Goal: Navigation & Orientation: Find specific page/section

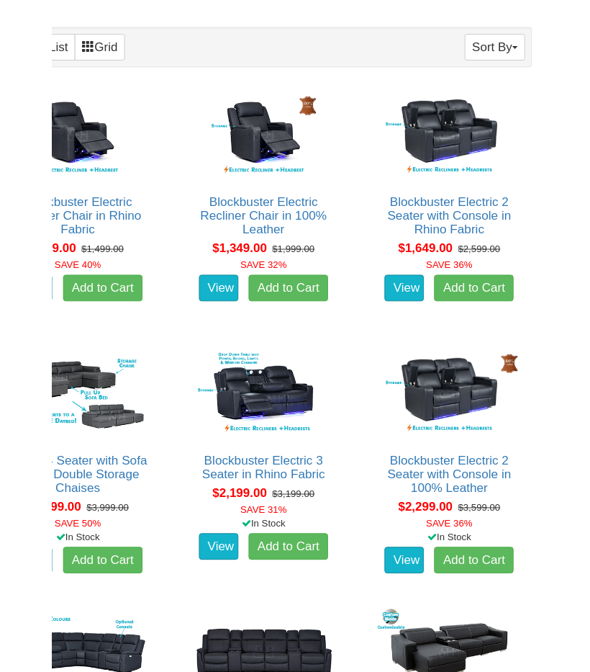
scroll to position [768, 0]
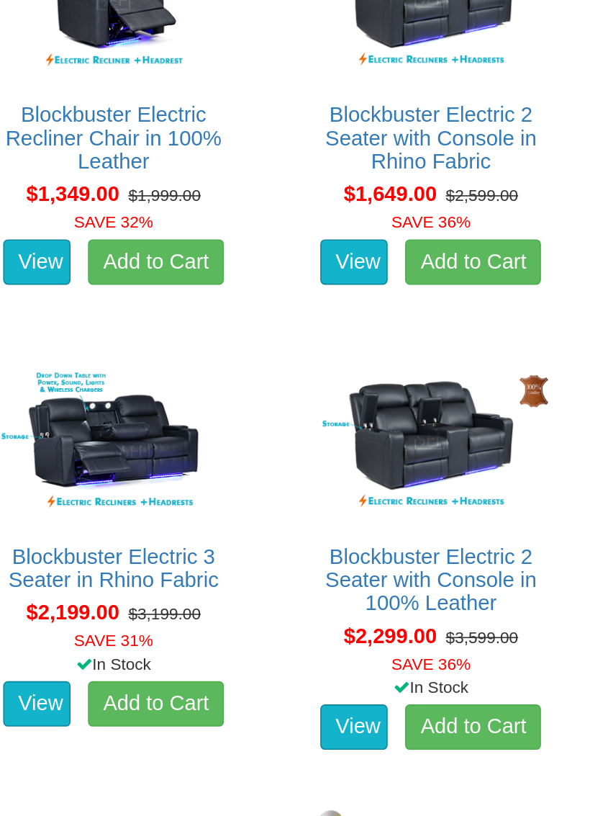
click at [402, 628] on div "$2,299.00 $3,599.00 SAVE 36%" at bounding box center [492, 645] width 181 height 34
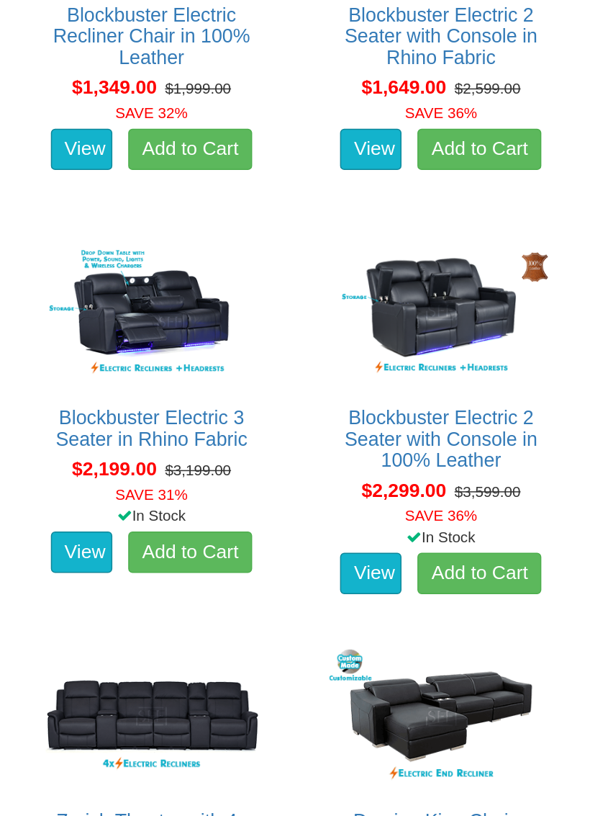
scroll to position [969, 0]
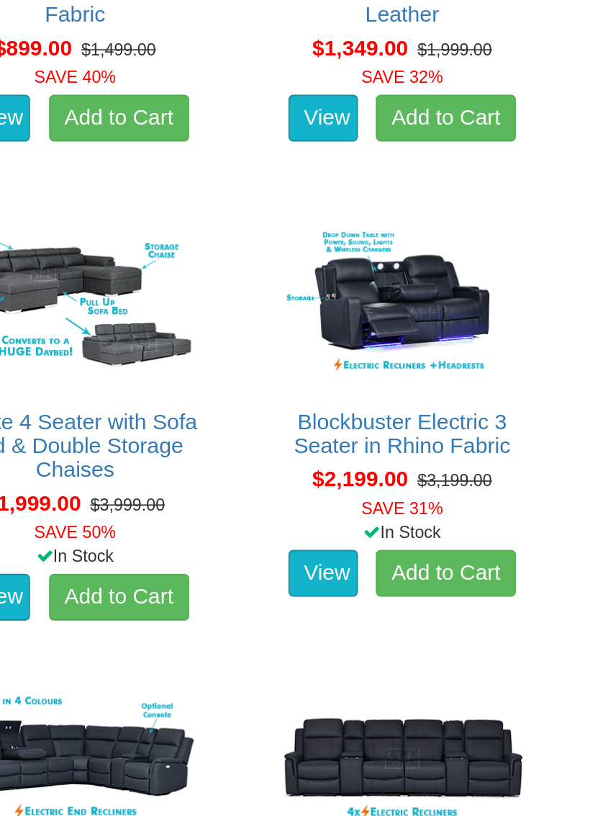
click at [261, 267] on img at bounding box center [294, 316] width 159 height 99
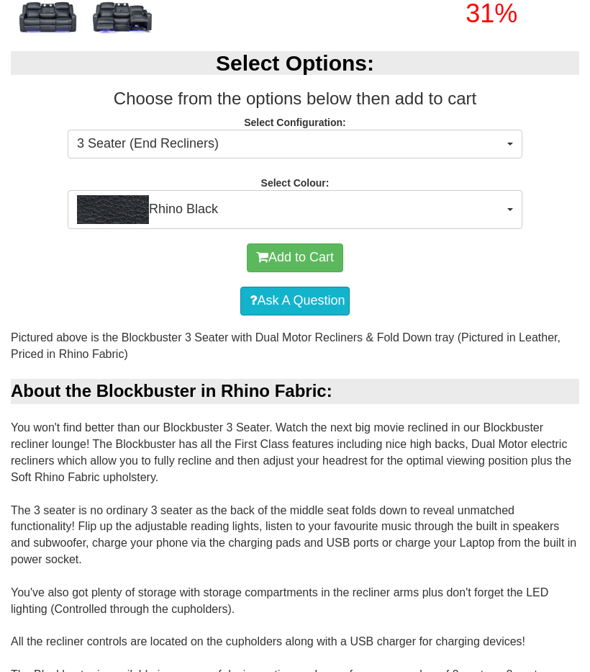
scroll to position [484, 0]
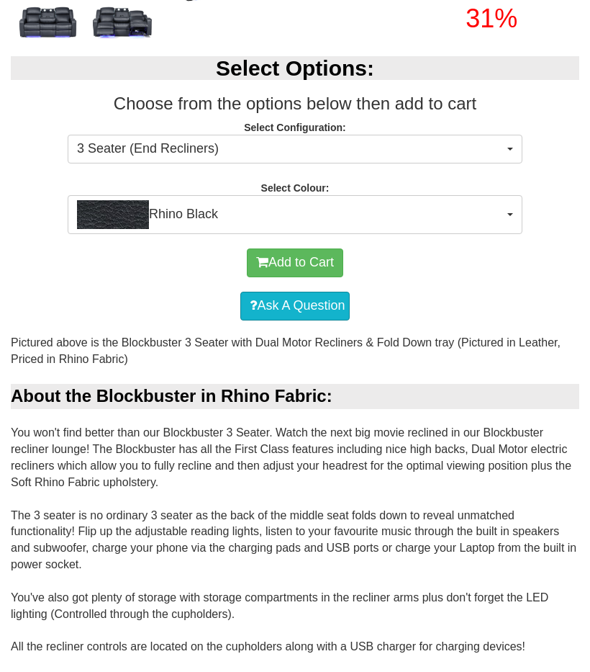
click at [497, 140] on span "3 Seater (End Recliners)" at bounding box center [290, 149] width 427 height 19
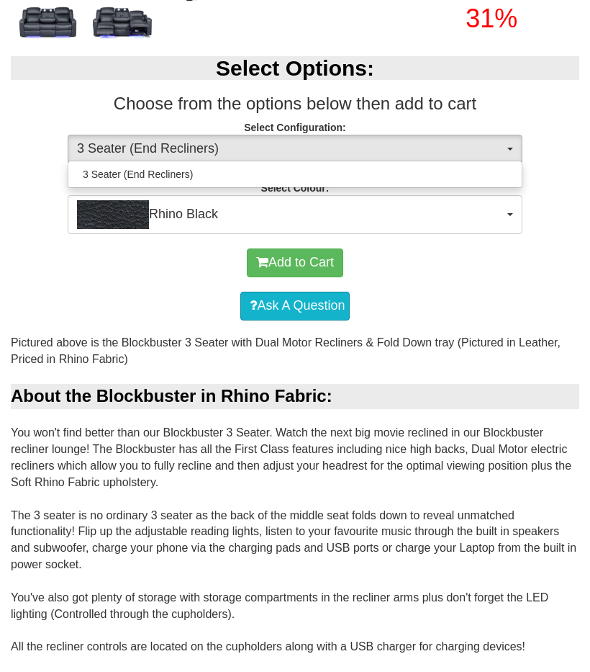
click at [521, 148] on div at bounding box center [295, 336] width 590 height 672
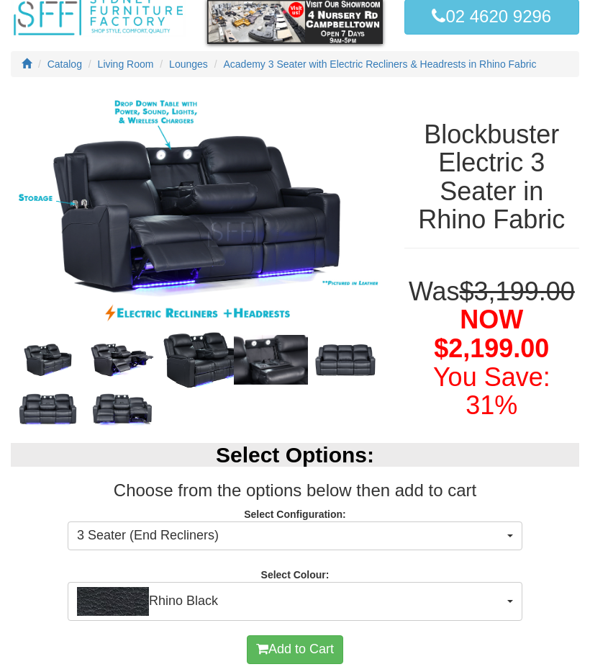
scroll to position [0, 0]
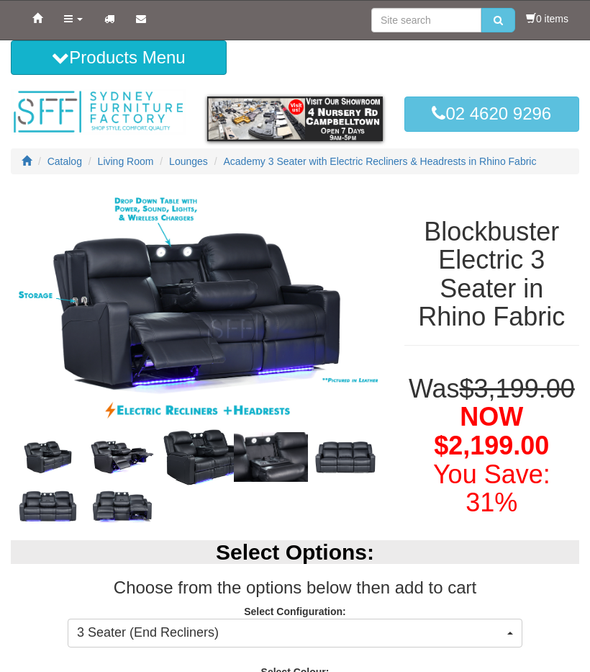
click at [71, 19] on icon at bounding box center [68, 19] width 9 height 10
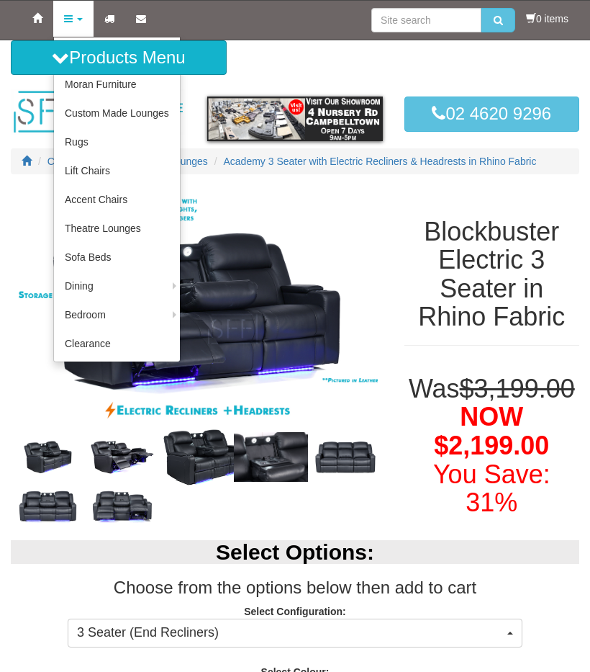
click at [123, 221] on link "Theatre Lounges" at bounding box center [117, 228] width 126 height 29
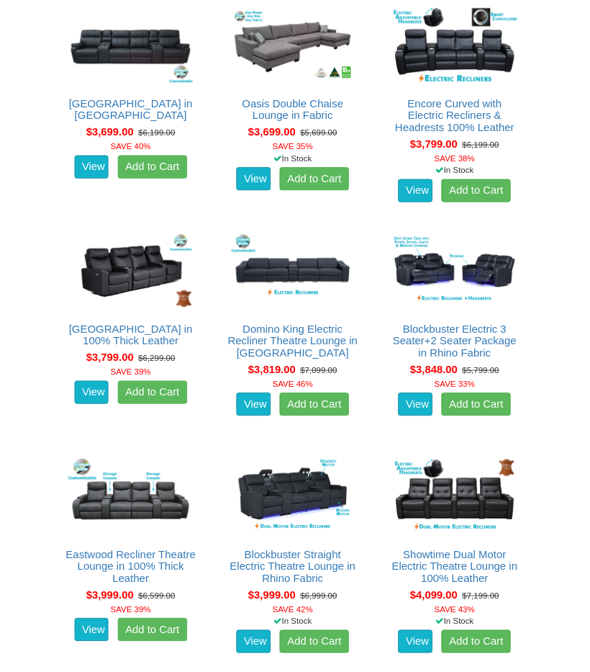
scroll to position [2873, 0]
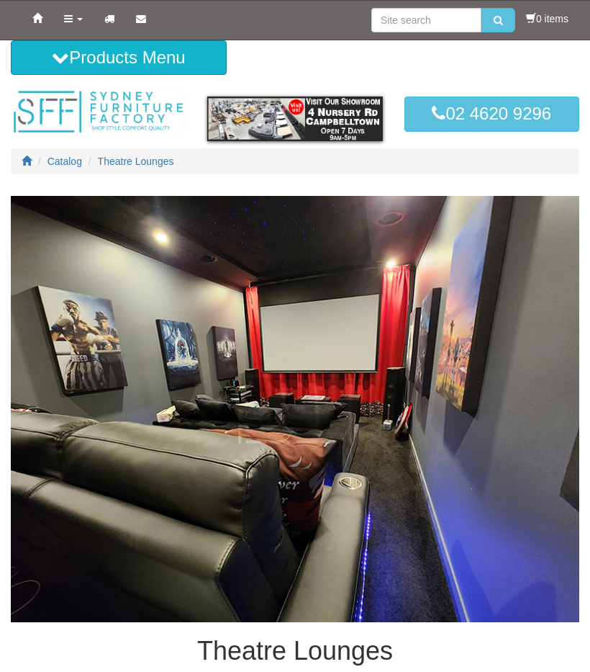
click at [53, 55] on icon at bounding box center [60, 57] width 17 height 17
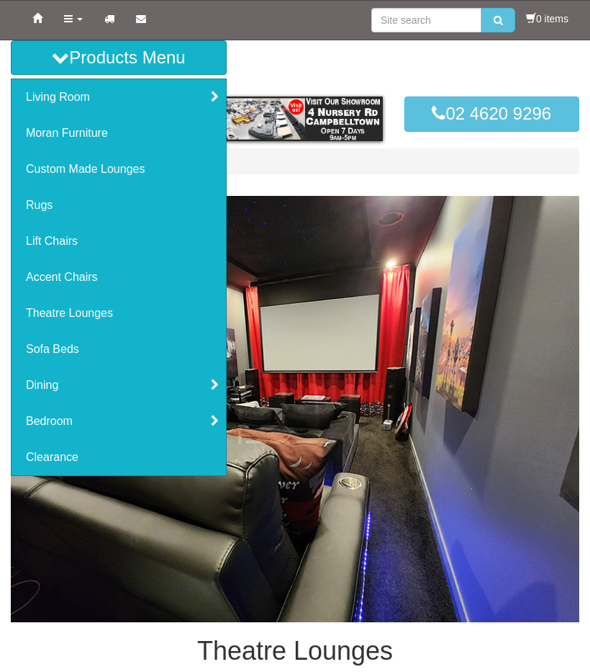
click at [45, 458] on link "Clearance" at bounding box center [119, 457] width 215 height 36
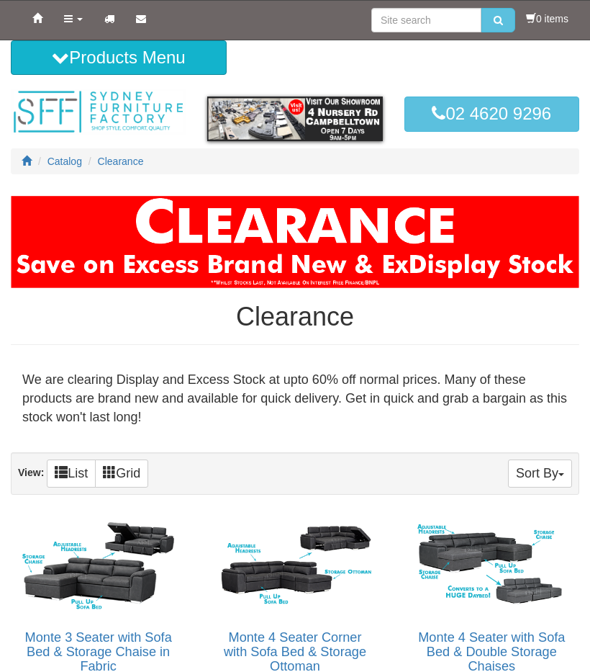
click at [52, 56] on icon at bounding box center [60, 57] width 17 height 17
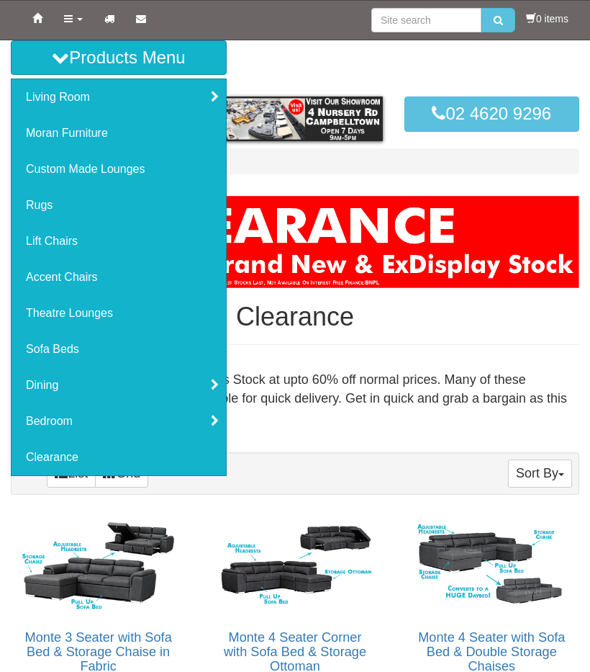
click at [89, 135] on link "Moran Furniture" at bounding box center [119, 133] width 215 height 36
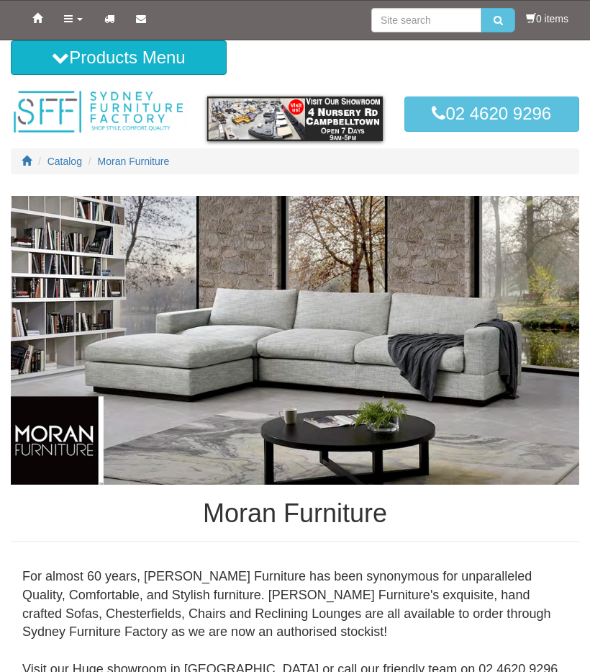
click at [55, 55] on icon at bounding box center [60, 57] width 17 height 17
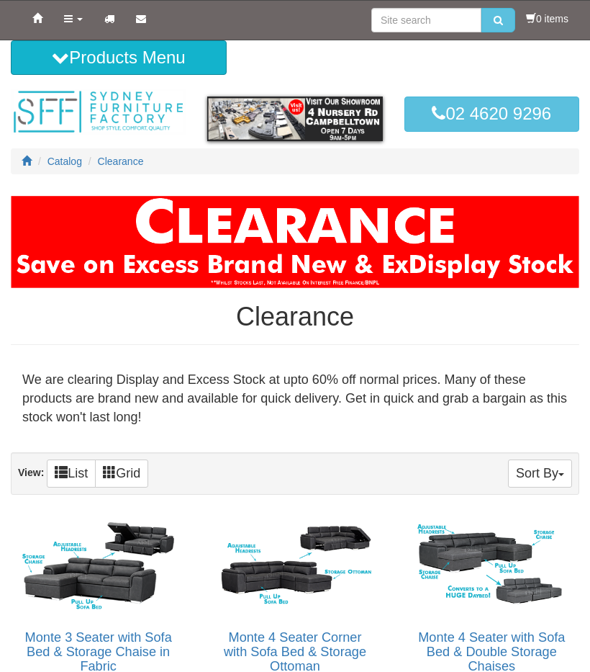
click at [70, 16] on icon at bounding box center [68, 19] width 9 height 10
